Goal: Task Accomplishment & Management: Use online tool/utility

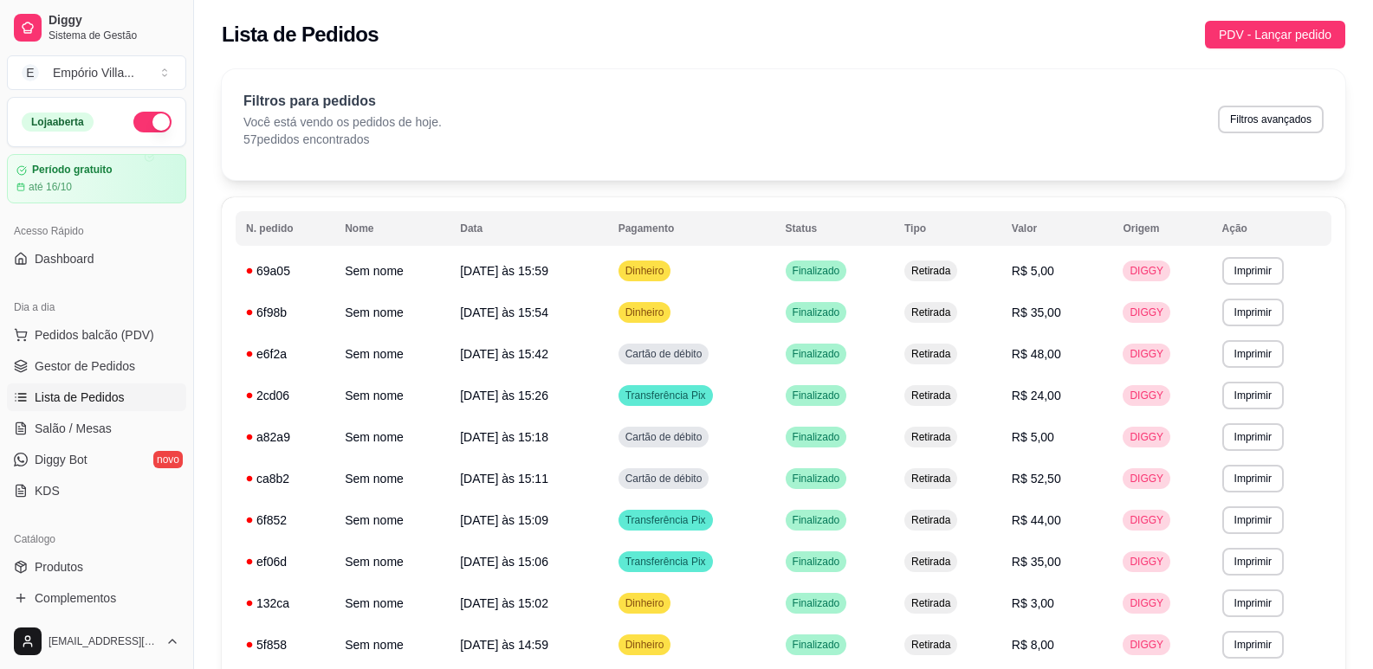
scroll to position [260, 0]
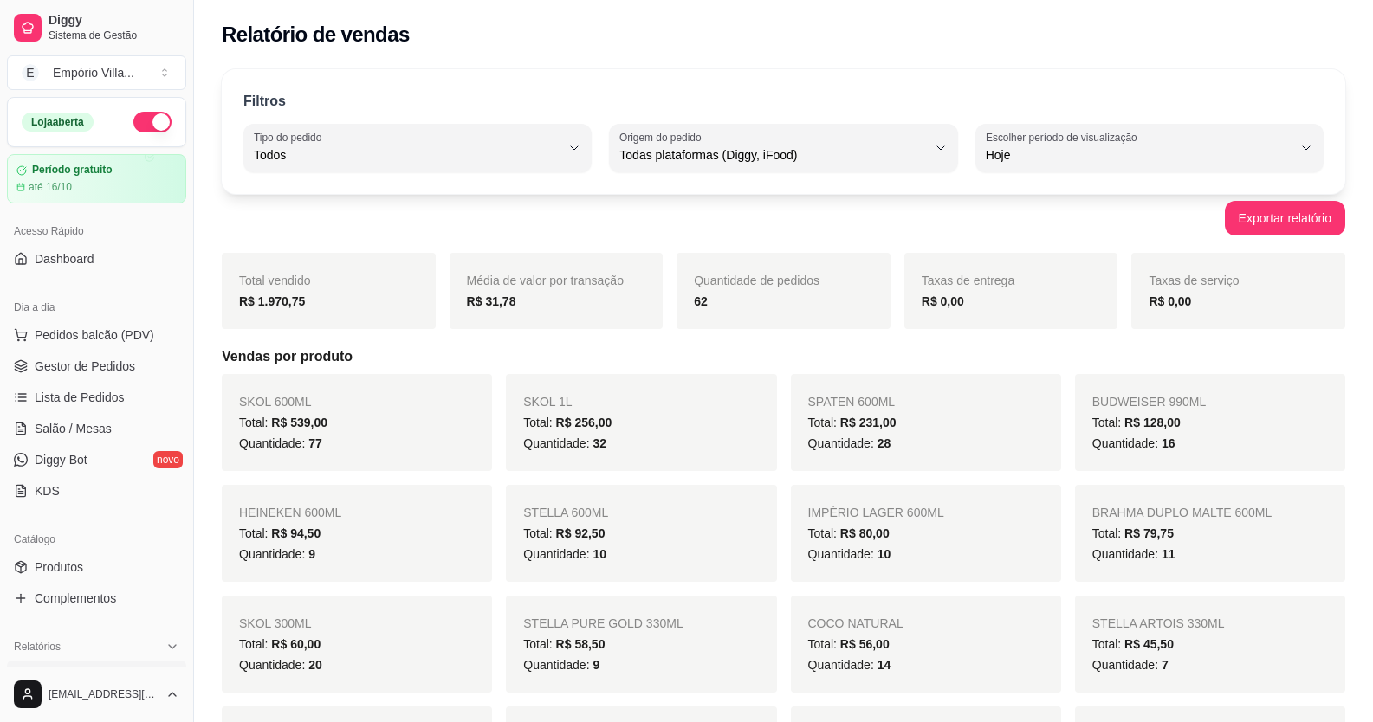
select select "ALL"
select select "0"
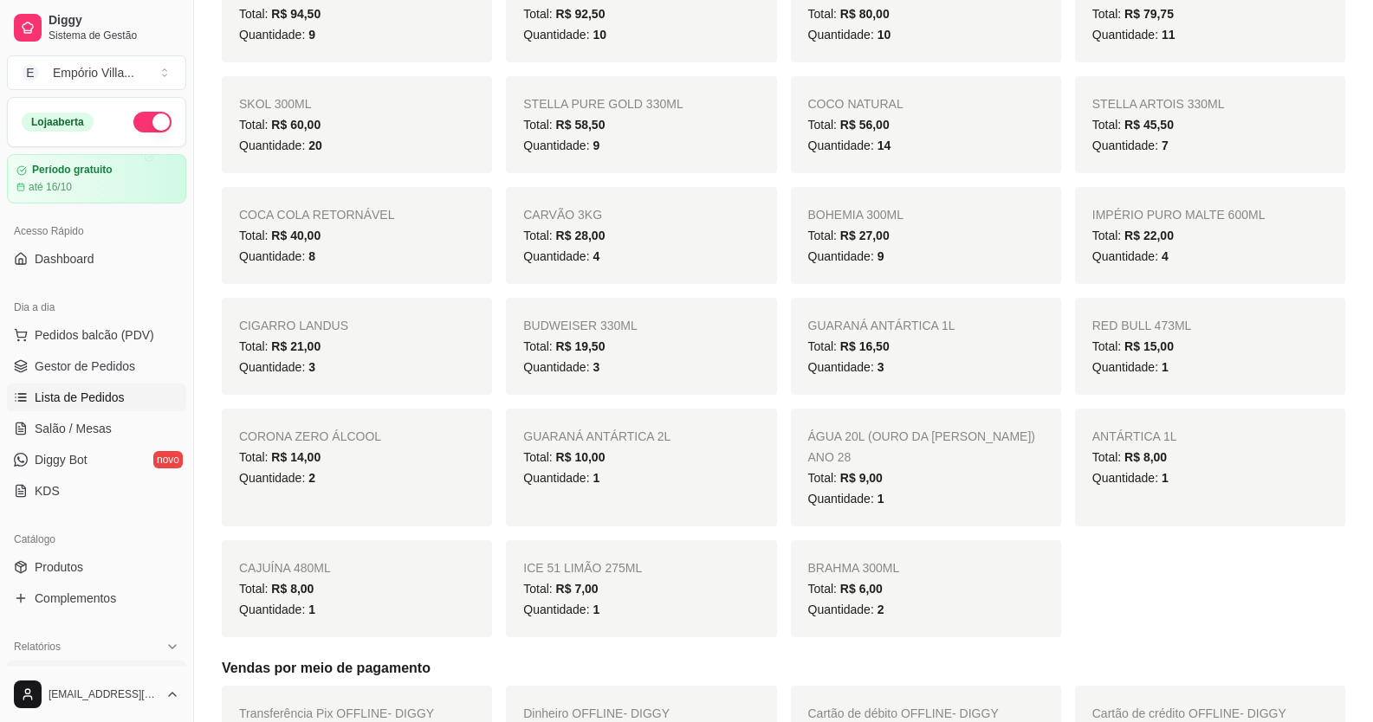
click at [100, 391] on span "Lista de Pedidos" at bounding box center [80, 397] width 90 height 17
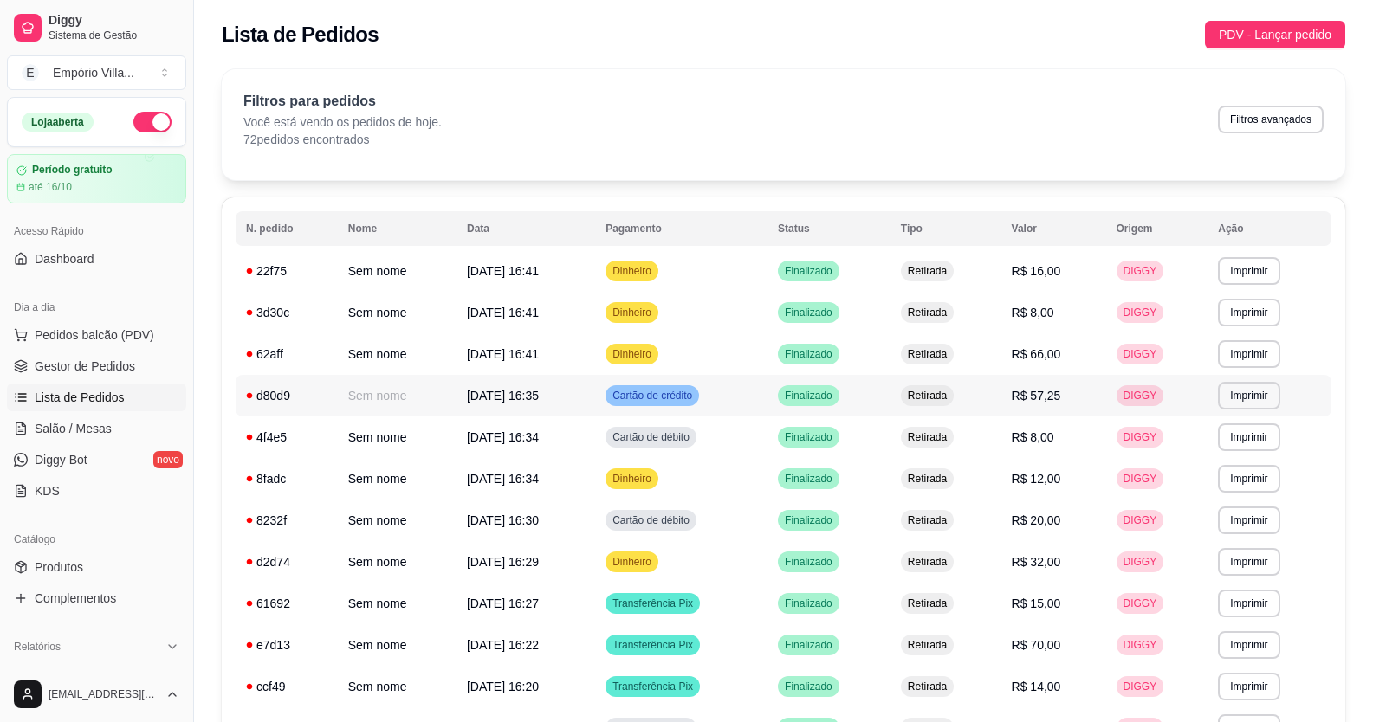
drag, startPoint x: 502, startPoint y: 317, endPoint x: 163, endPoint y: 535, distance: 403.6
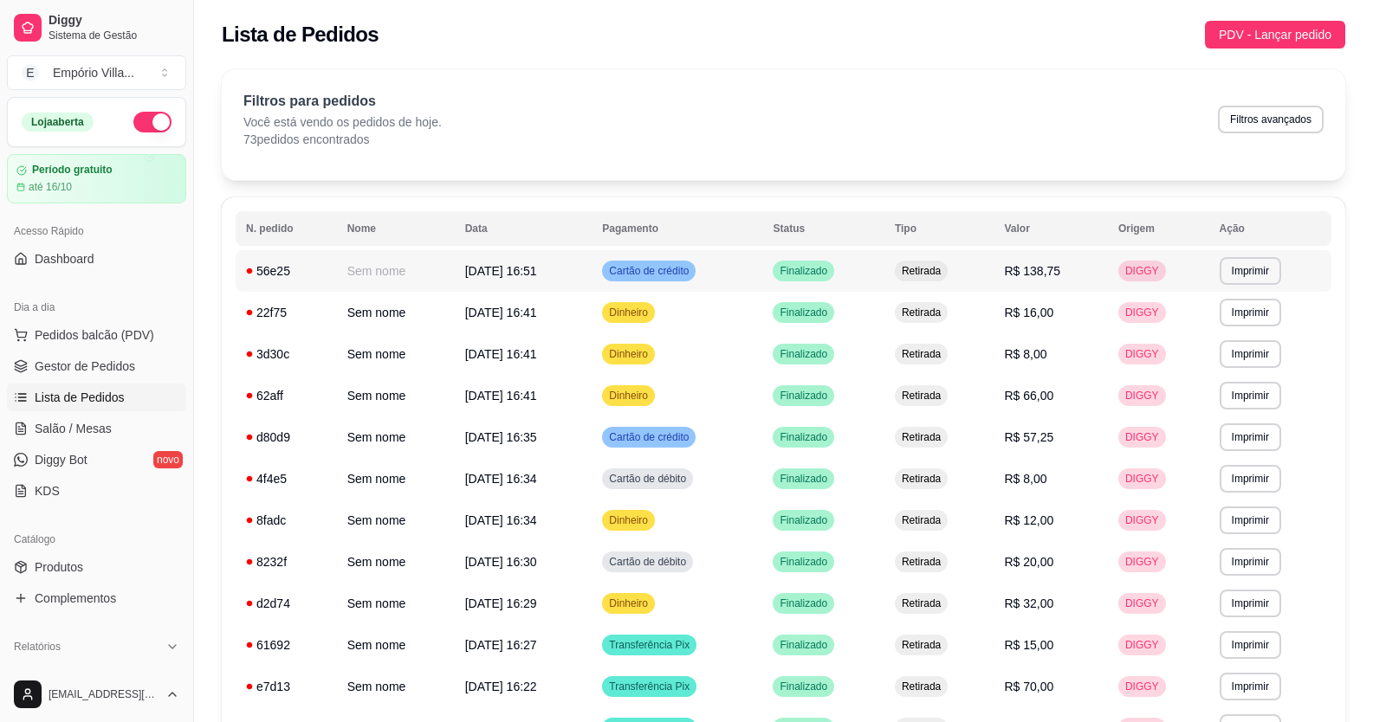
click at [523, 265] on span "[DATE] 16:51" at bounding box center [501, 271] width 72 height 14
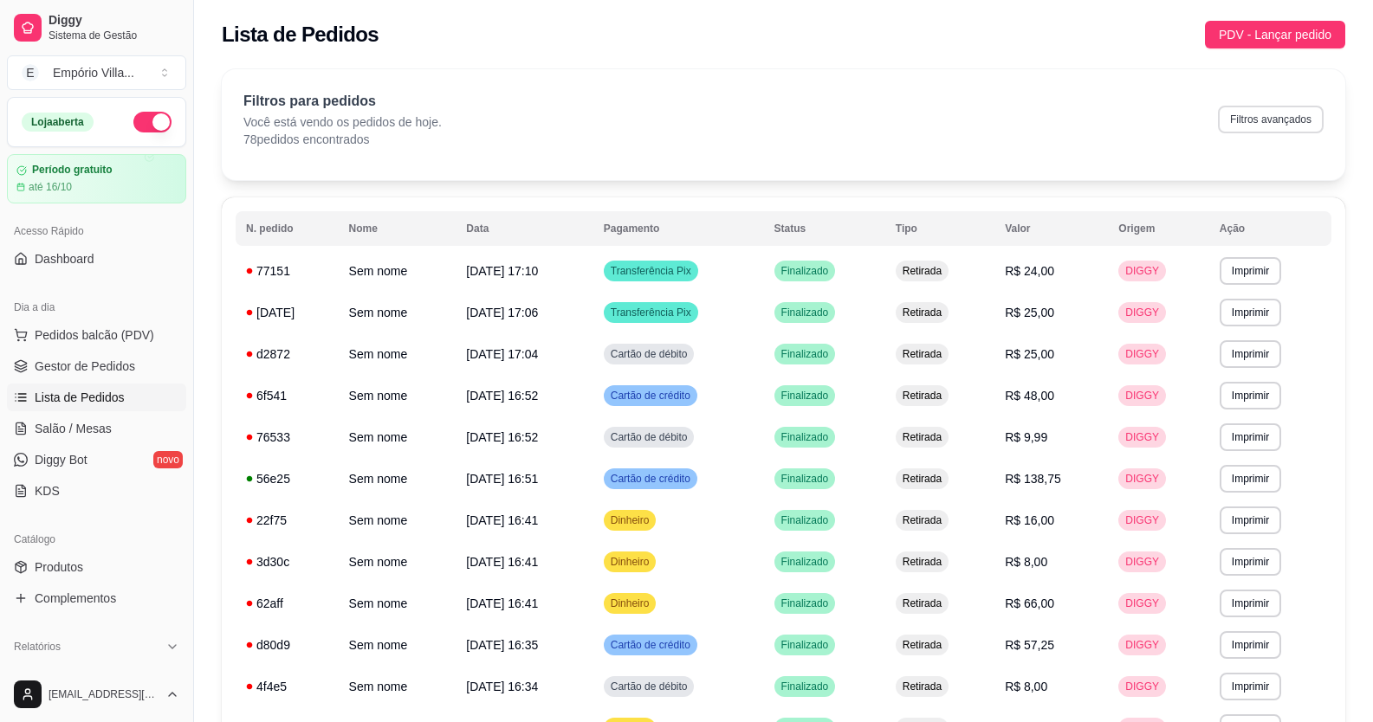
click at [1235, 120] on button "Filtros avançados" at bounding box center [1271, 120] width 106 height 28
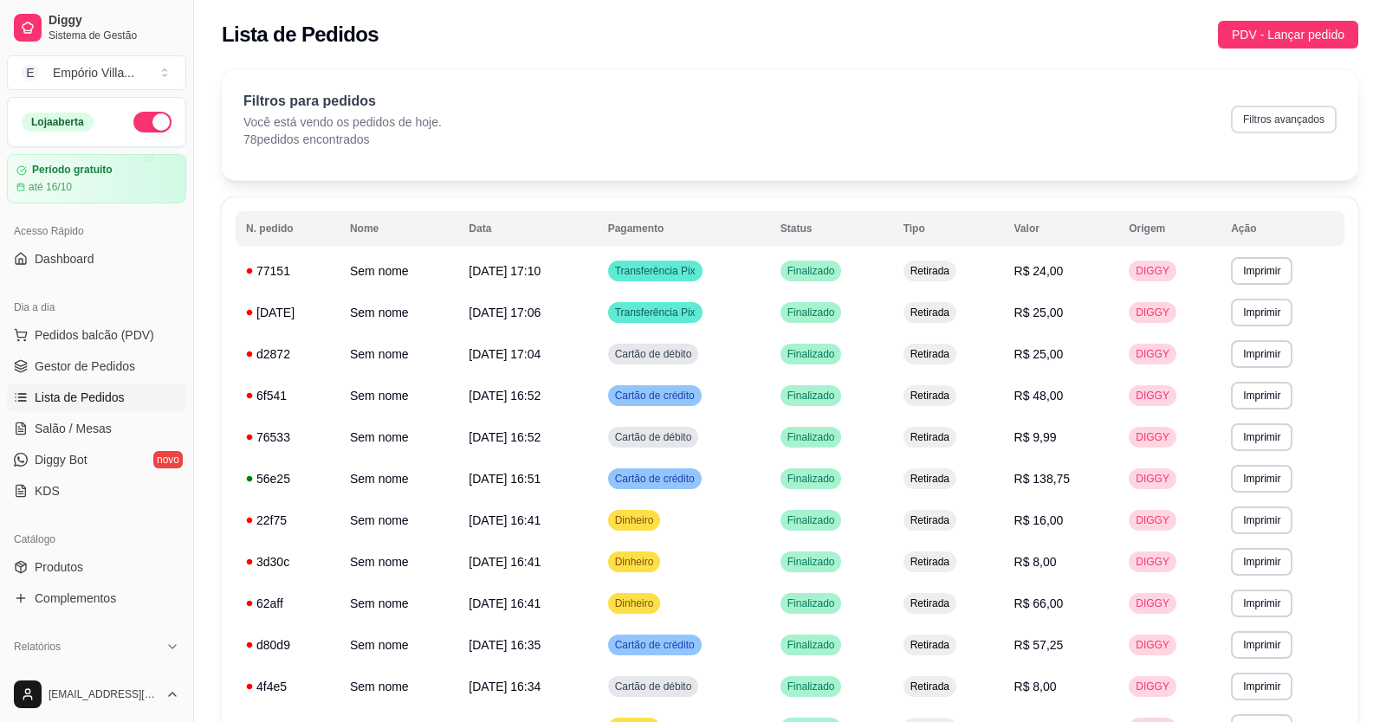
select select "0"
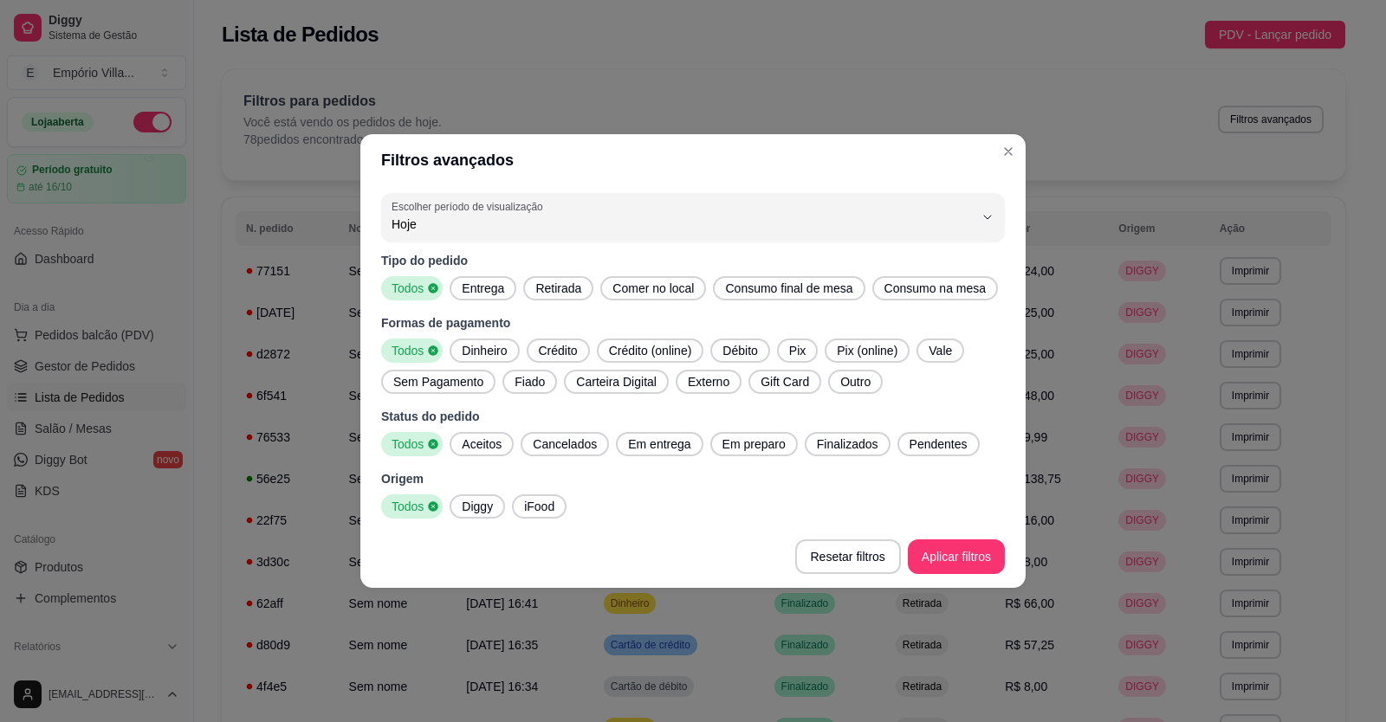
click at [469, 352] on span "Dinheiro" at bounding box center [484, 350] width 59 height 17
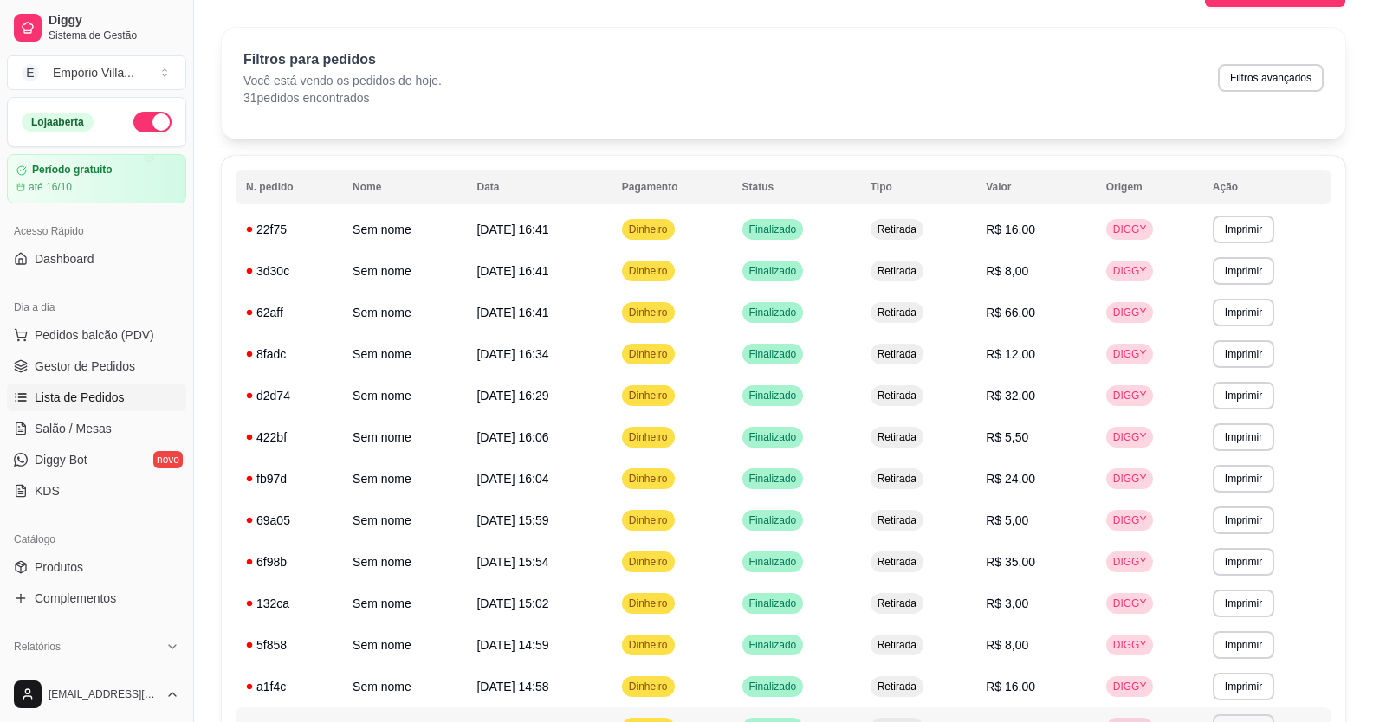
scroll to position [35, 0]
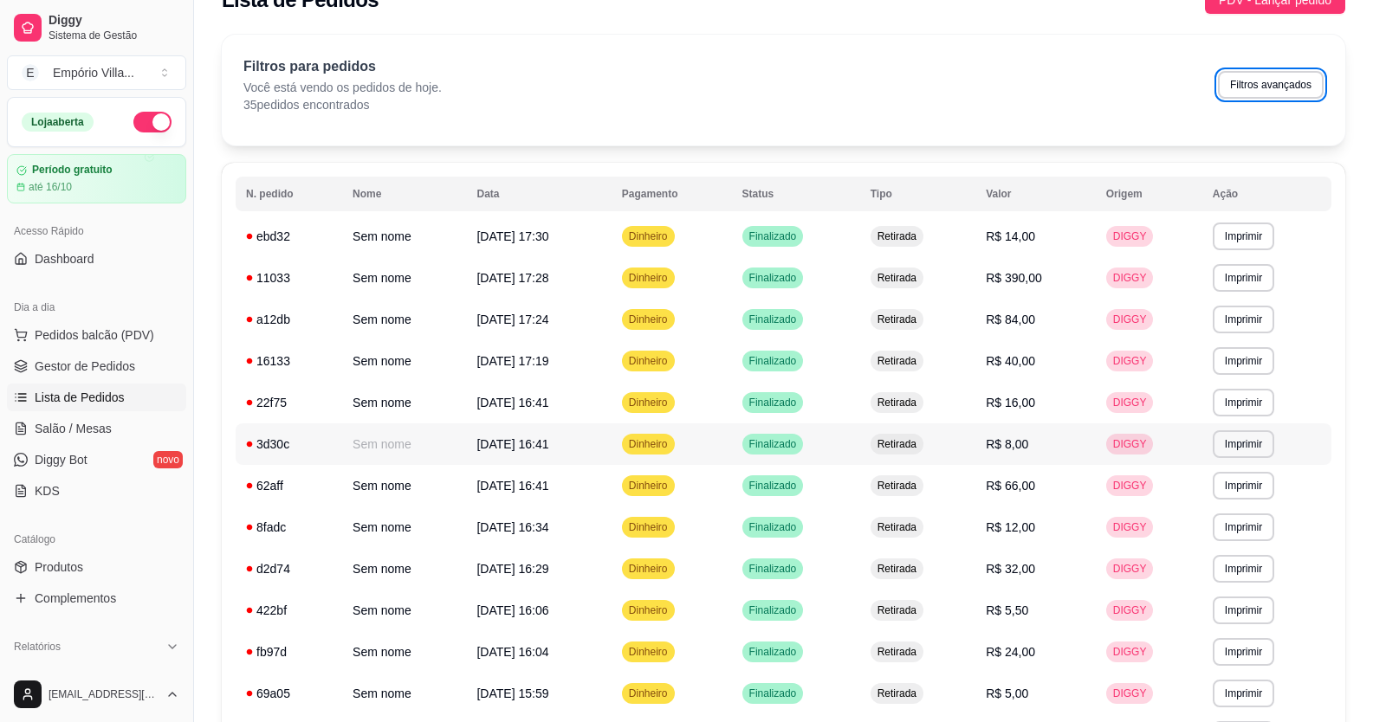
drag, startPoint x: 637, startPoint y: 446, endPoint x: 953, endPoint y: 3, distance: 543.8
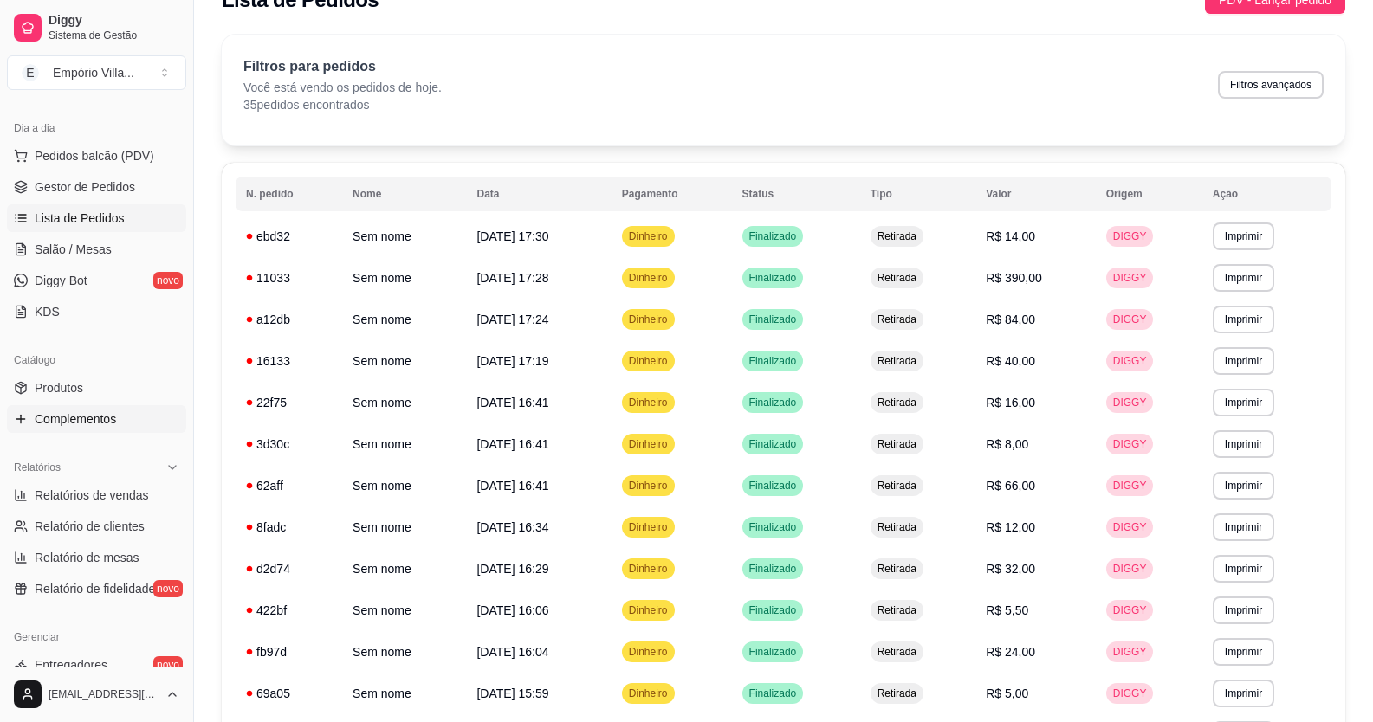
scroll to position [260, 0]
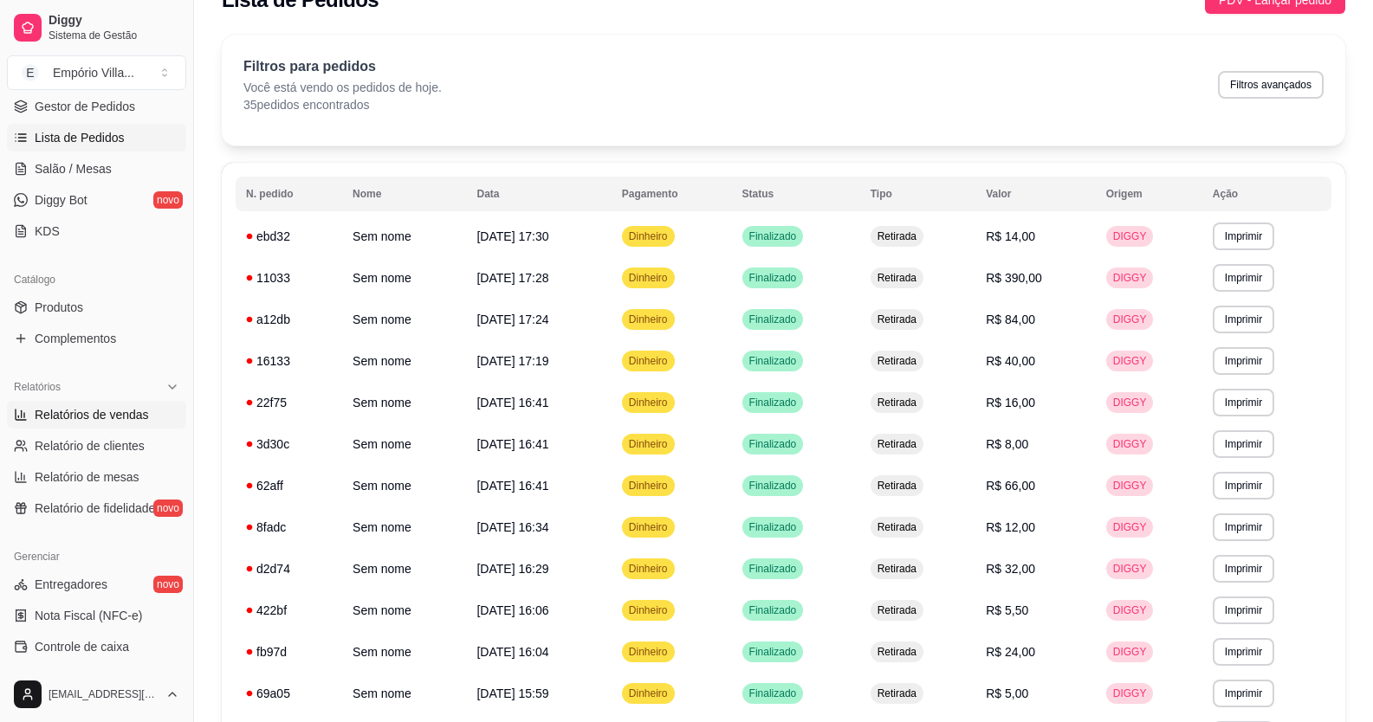
click at [100, 415] on span "Relatórios de vendas" at bounding box center [92, 414] width 114 height 17
select select "ALL"
select select "0"
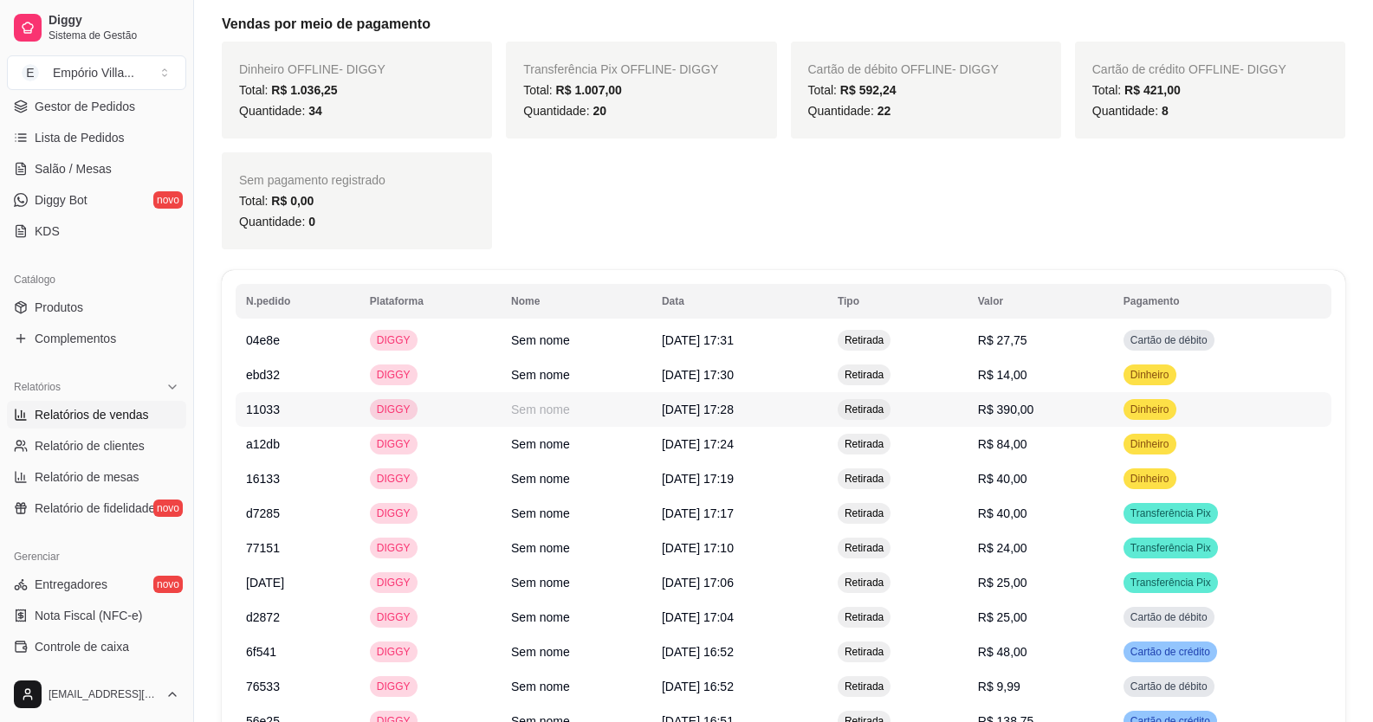
scroll to position [1212, 0]
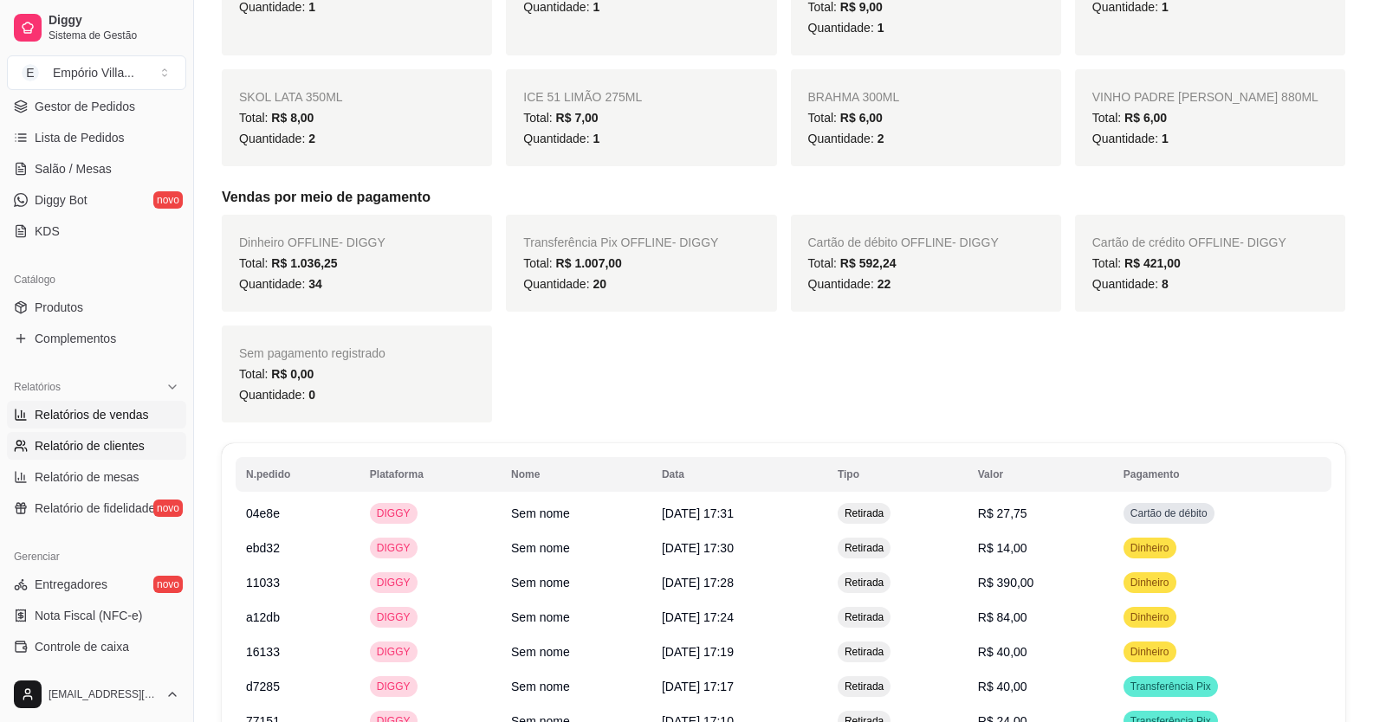
click at [95, 448] on span "Relatório de clientes" at bounding box center [90, 445] width 110 height 17
select select "30"
select select "HIGHEST_TOTAL_SPENT_WITH_ORDERS"
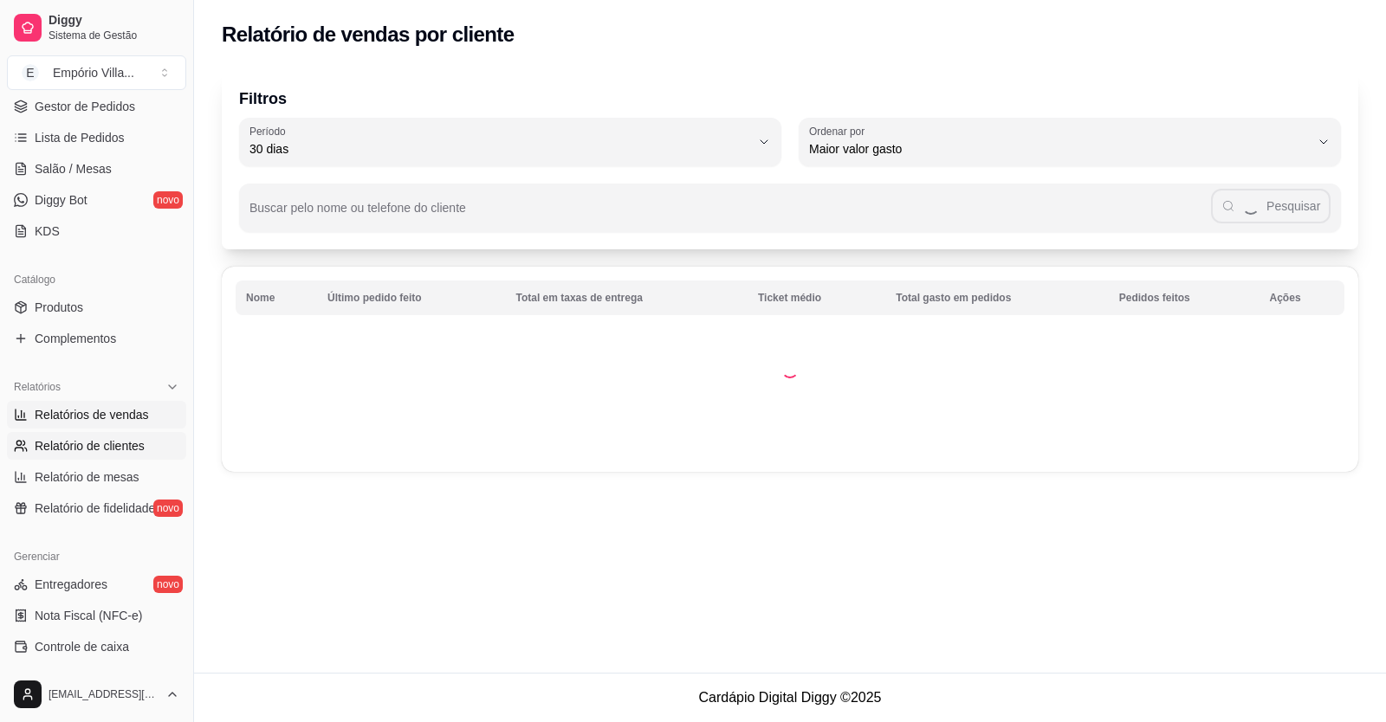
click at [107, 411] on span "Relatórios de vendas" at bounding box center [92, 414] width 114 height 17
select select "ALL"
select select "0"
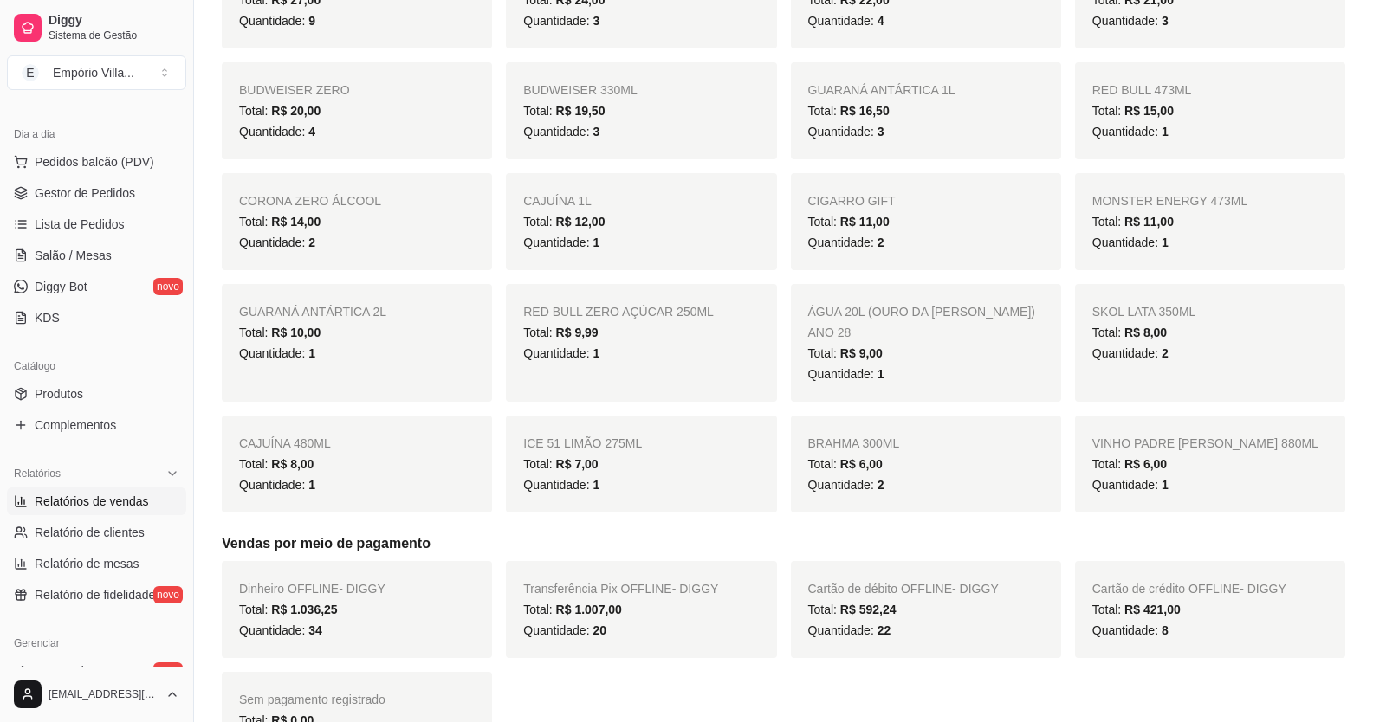
scroll to position [953, 0]
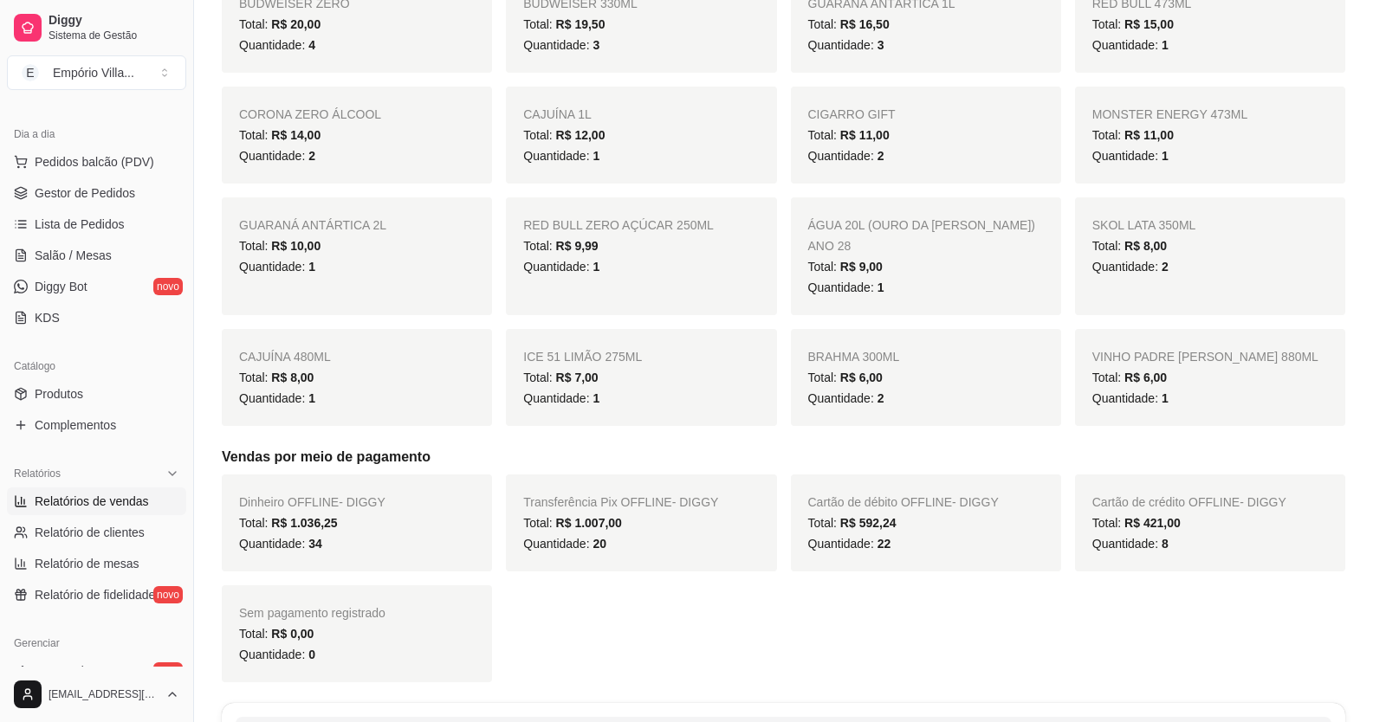
click at [120, 499] on span "Relatórios de vendas" at bounding box center [92, 501] width 114 height 17
click at [118, 526] on span "Relatório de clientes" at bounding box center [90, 532] width 110 height 17
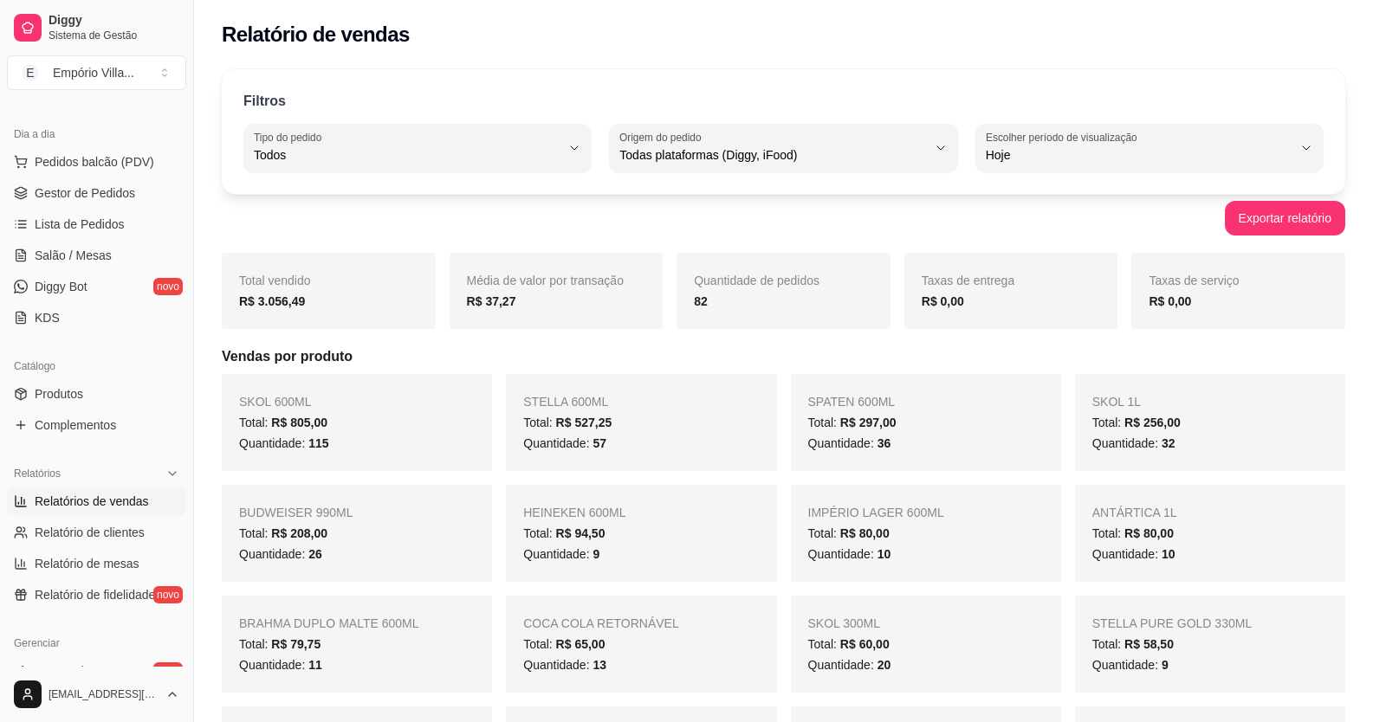
select select "30"
select select "HIGHEST_TOTAL_SPENT_WITH_ORDERS"
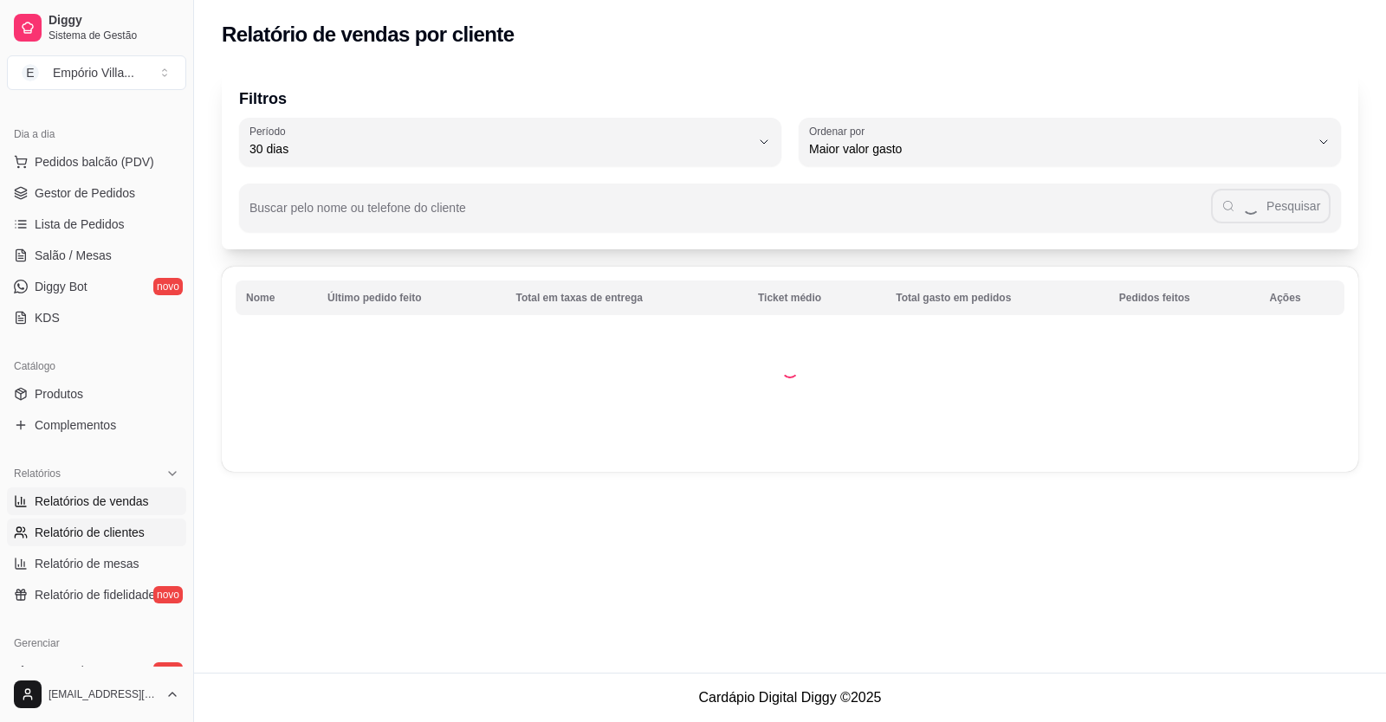
click at [134, 501] on span "Relatórios de vendas" at bounding box center [92, 501] width 114 height 17
click at [131, 498] on span "Relatórios de vendas" at bounding box center [92, 501] width 114 height 17
select select "ALL"
select select "0"
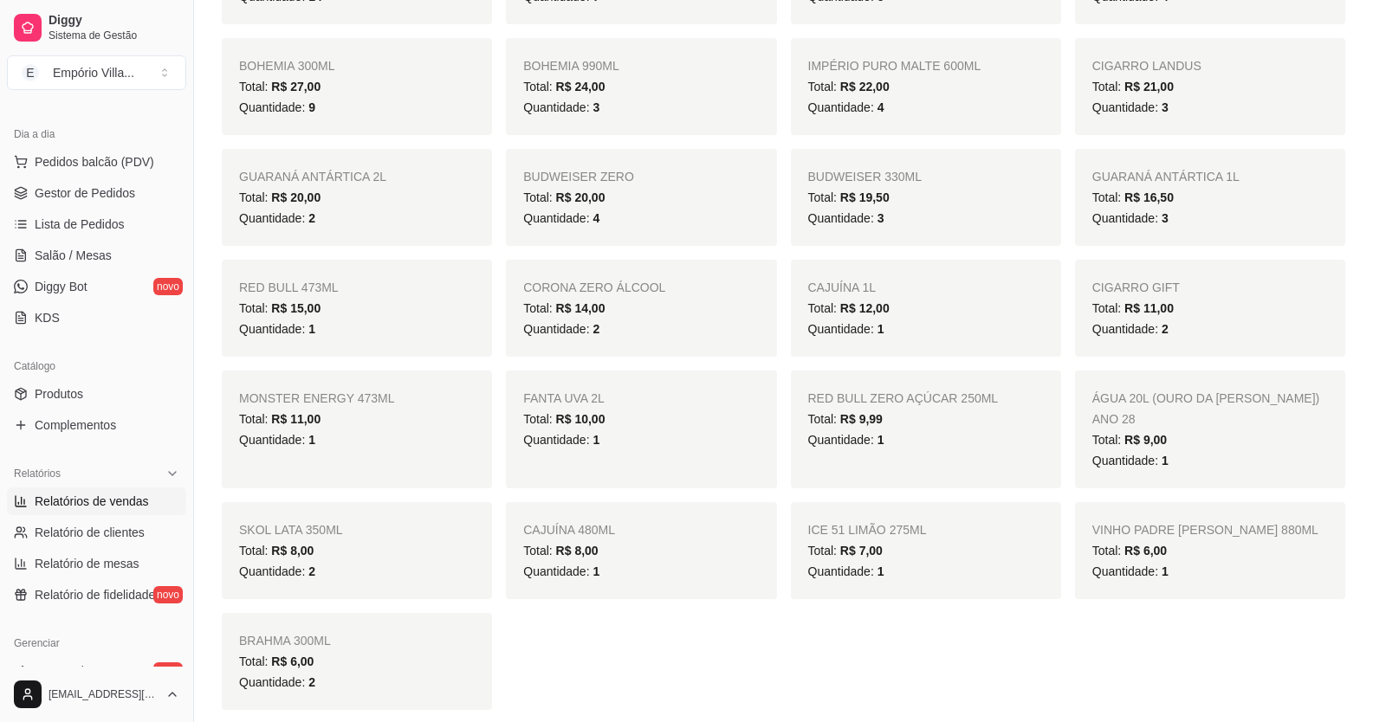
scroll to position [1126, 0]
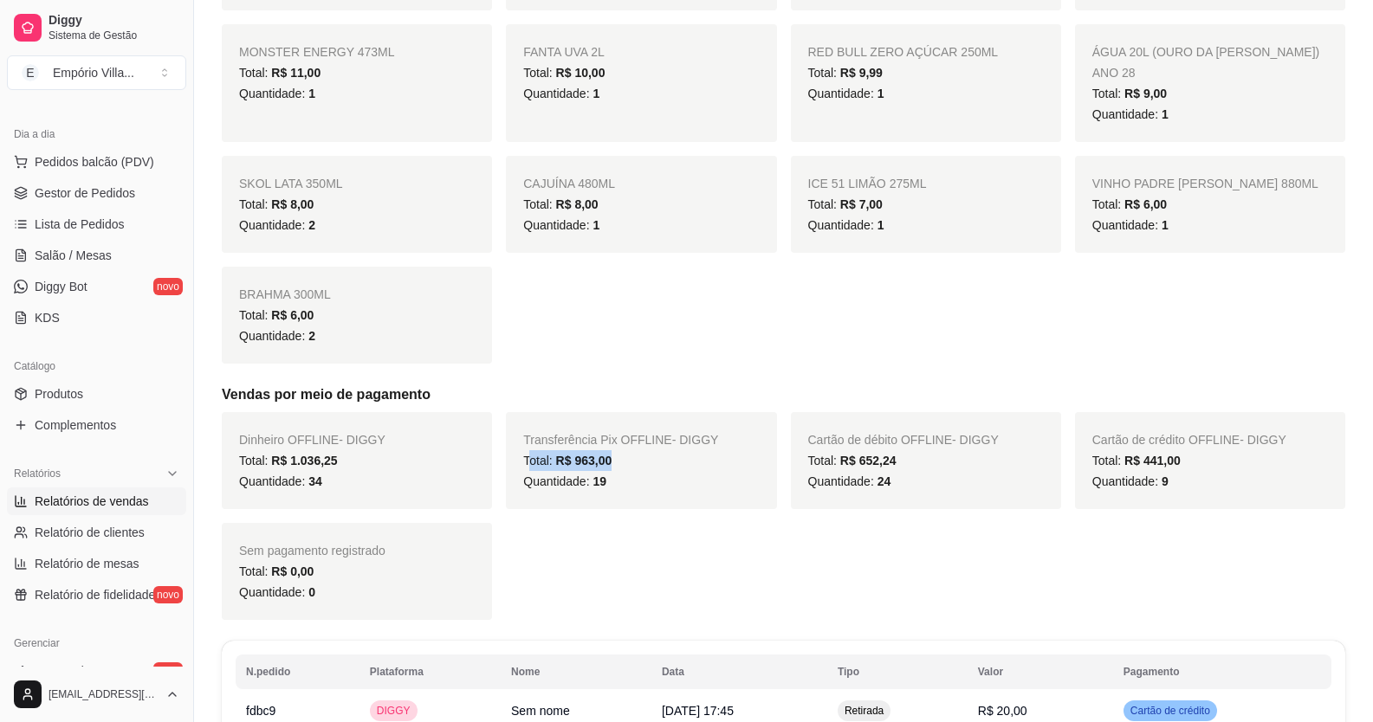
drag, startPoint x: 530, startPoint y: 439, endPoint x: 626, endPoint y: 441, distance: 96.1
click at [626, 450] on div "Total: R$ 963,00" at bounding box center [641, 460] width 236 height 21
click at [87, 230] on span "Lista de Pedidos" at bounding box center [80, 224] width 90 height 17
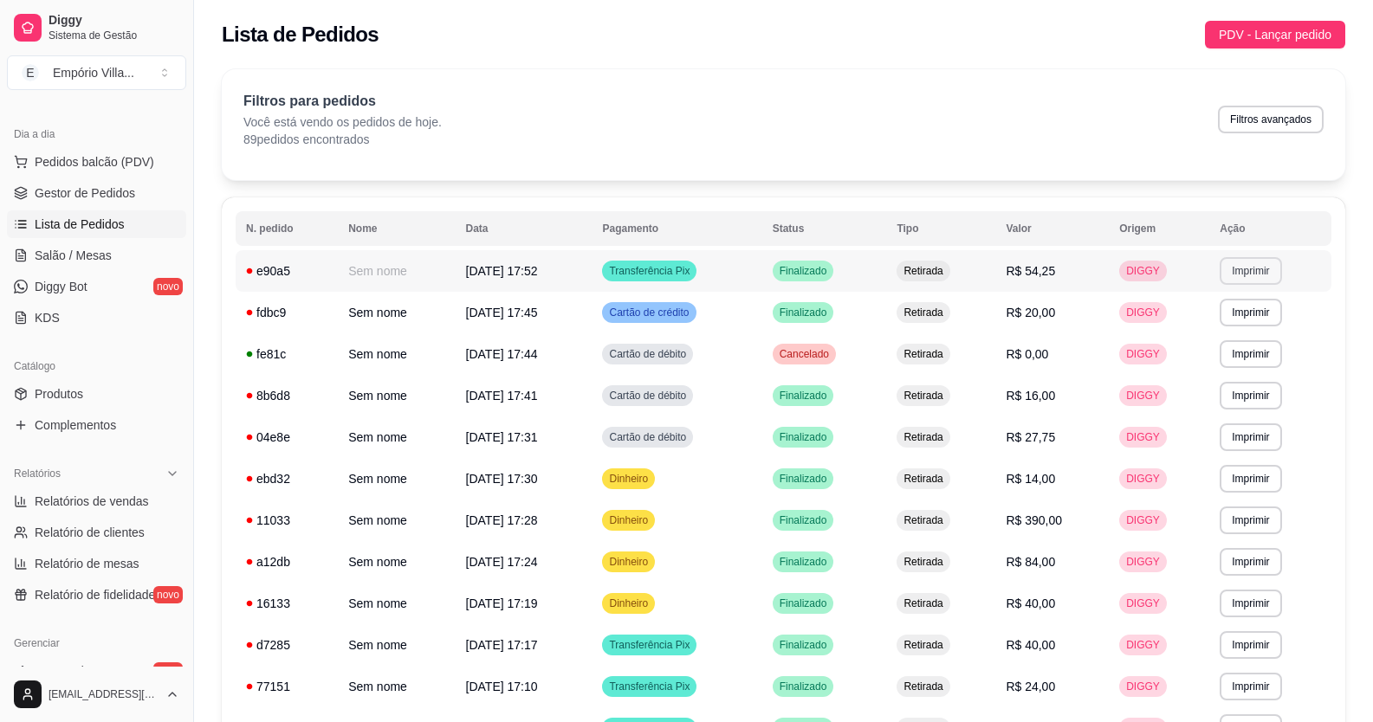
click at [1267, 271] on button "Imprimir" at bounding box center [1249, 271] width 61 height 28
click at [1208, 339] on button "IMPRESSORA" at bounding box center [1222, 333] width 126 height 28
